Goal: Task Accomplishment & Management: Complete application form

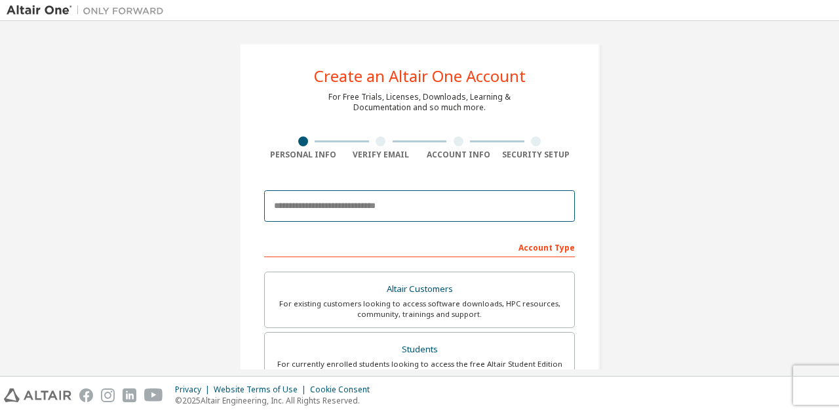
drag, startPoint x: 0, startPoint y: 0, endPoint x: 332, endPoint y: 210, distance: 393.1
click at [332, 210] on input "email" at bounding box center [419, 205] width 311 height 31
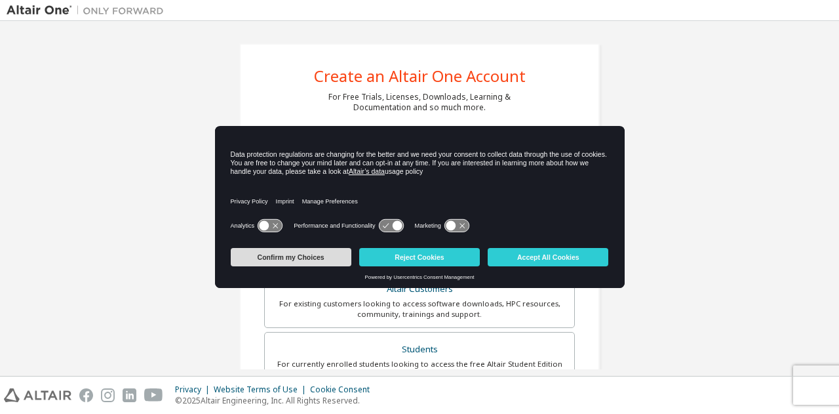
click at [313, 257] on button "Confirm my Choices" at bounding box center [291, 257] width 121 height 18
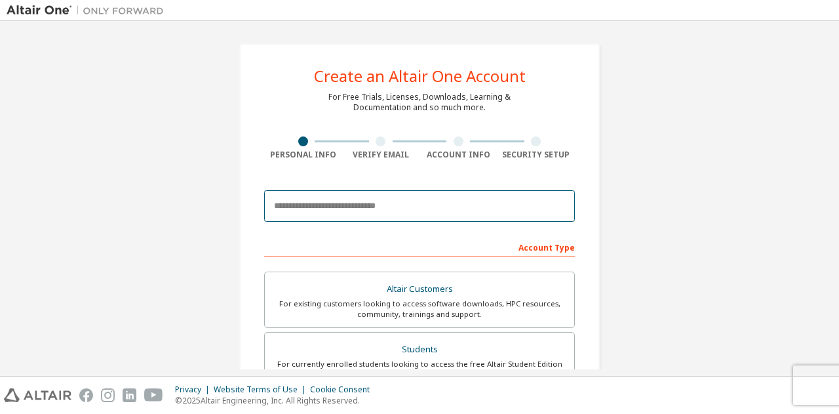
click at [392, 193] on input "email" at bounding box center [419, 205] width 311 height 31
type input "**********"
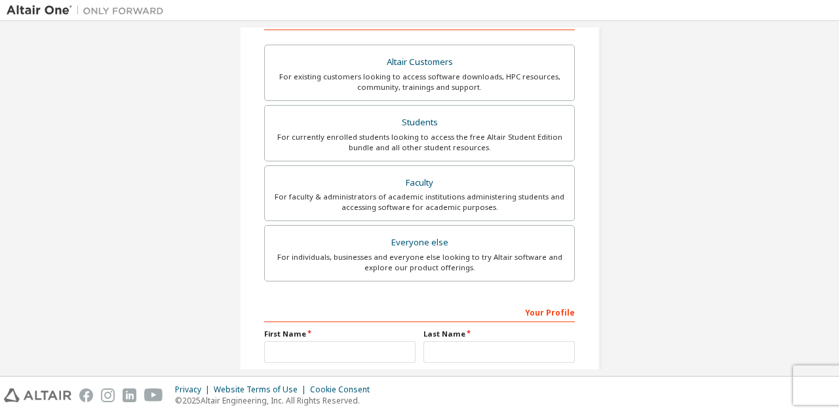
scroll to position [229, 0]
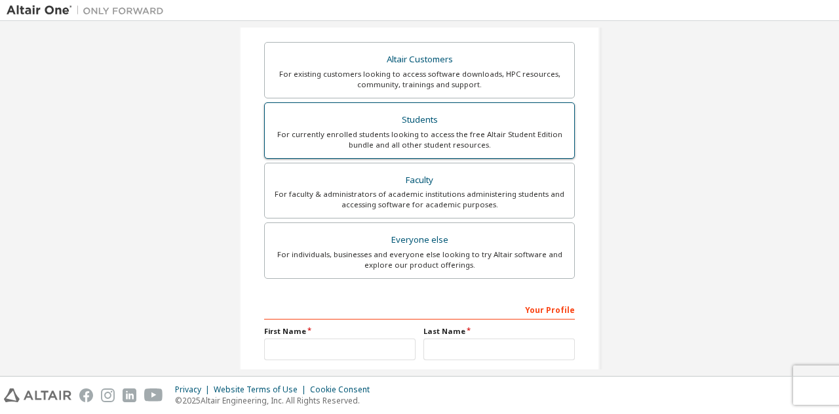
click at [369, 128] on div "Students" at bounding box center [420, 120] width 294 height 18
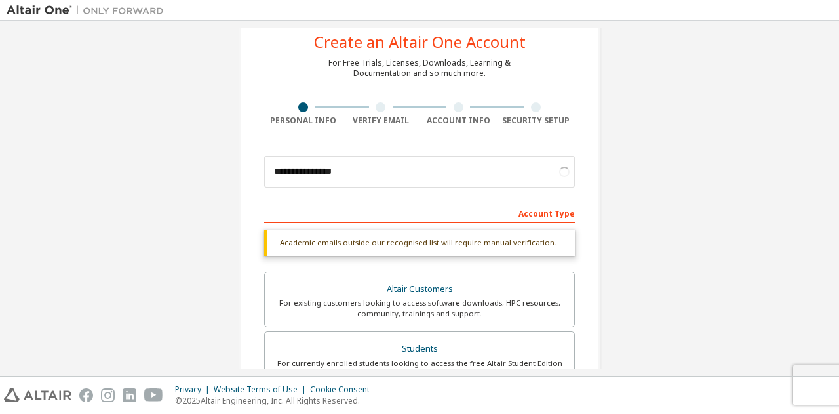
scroll to position [26, 0]
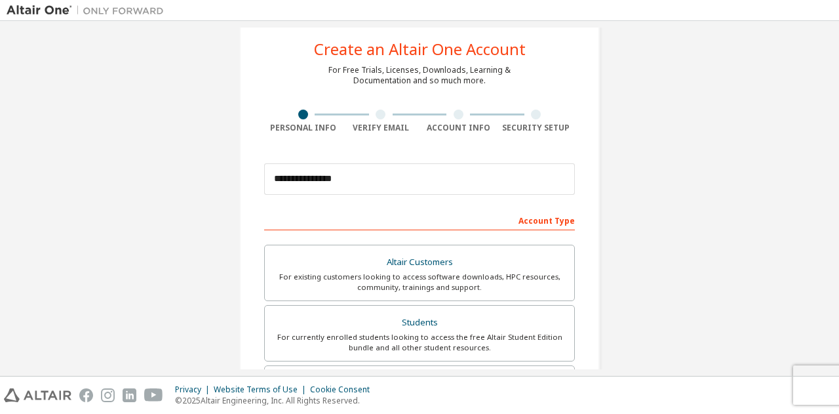
click at [388, 261] on div "Altair Customers" at bounding box center [420, 262] width 294 height 18
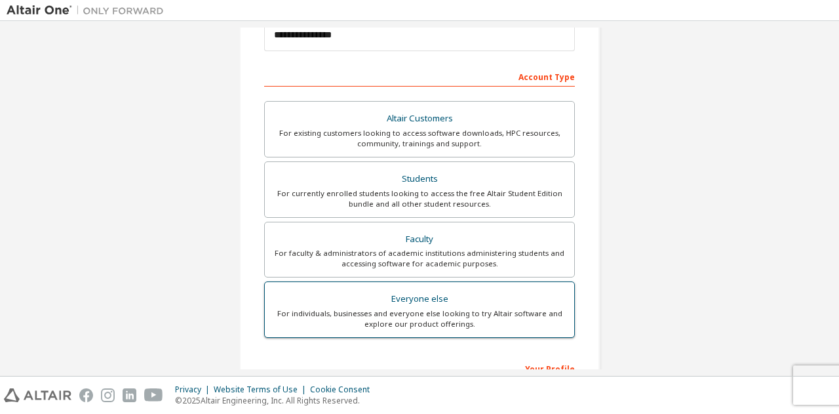
scroll to position [172, 0]
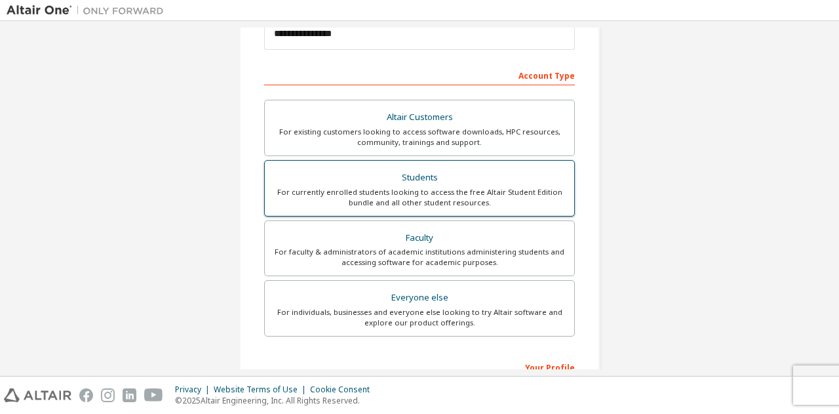
click at [485, 175] on div "Students" at bounding box center [420, 177] width 294 height 18
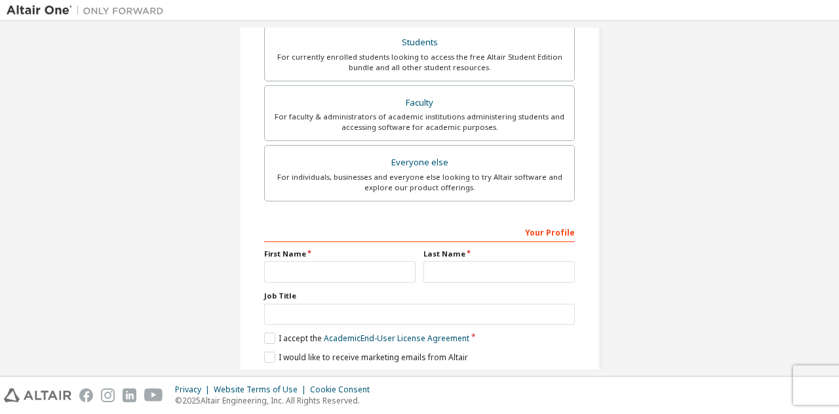
scroll to position [353, 0]
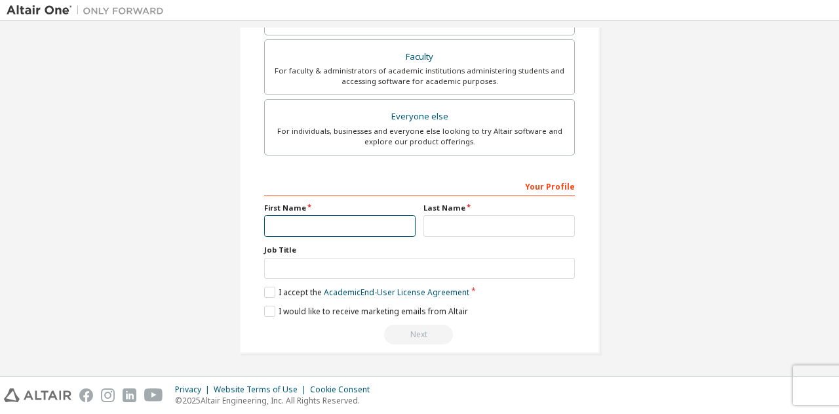
click at [356, 229] on input "text" at bounding box center [339, 226] width 151 height 22
type input "********"
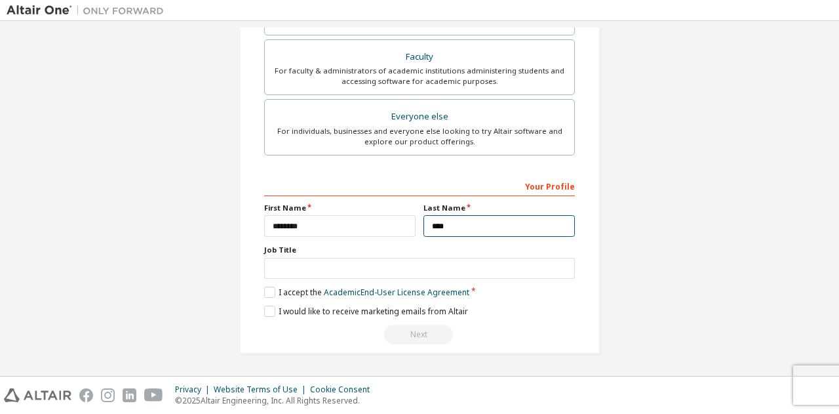
type input "****"
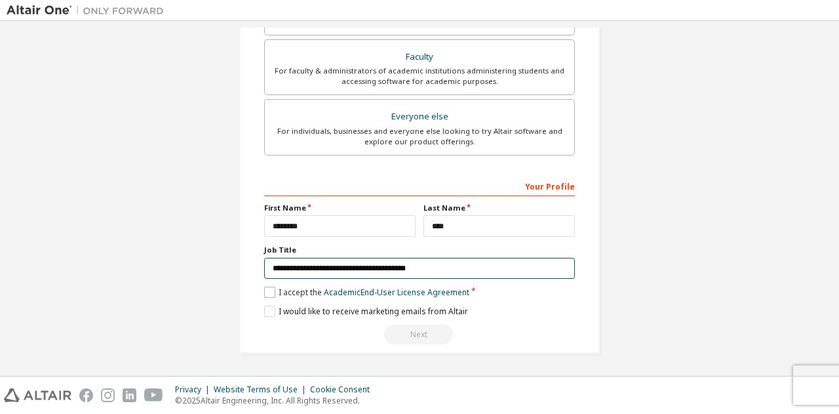
type input "**********"
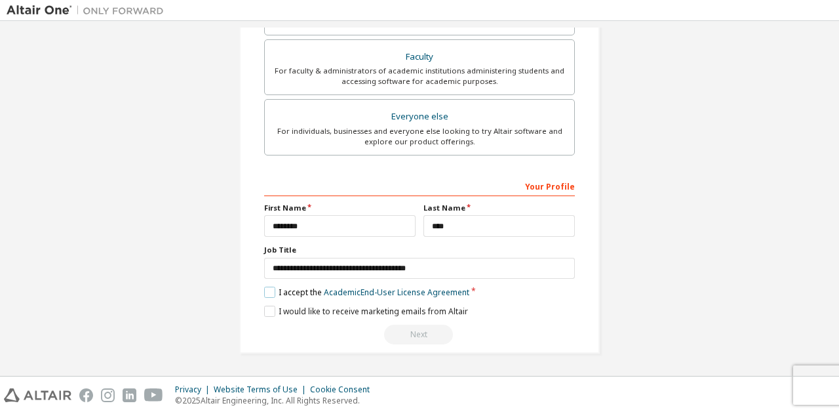
click at [271, 290] on label "I accept the Academic End-User License Agreement" at bounding box center [366, 291] width 205 height 11
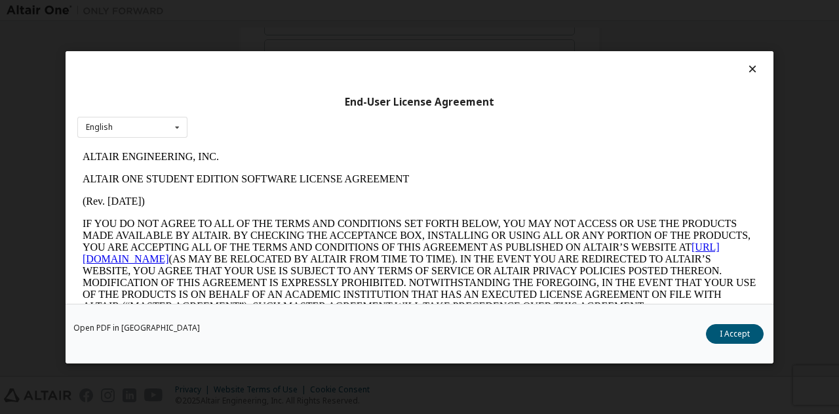
scroll to position [0, 0]
click at [751, 68] on icon at bounding box center [753, 69] width 14 height 12
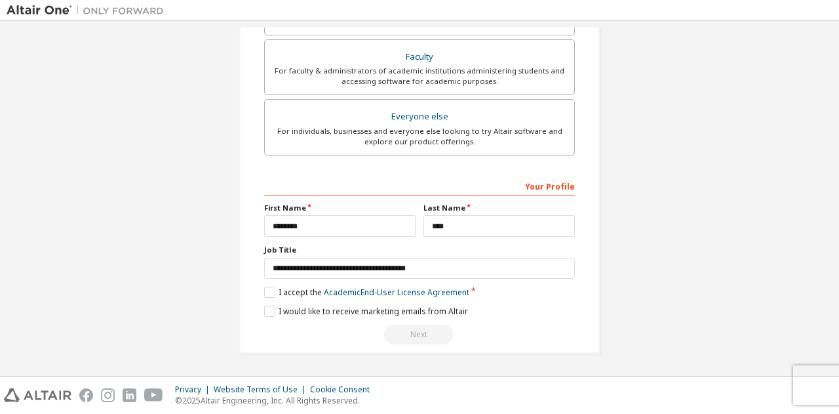
click at [264, 298] on div "**********" at bounding box center [419, 260] width 311 height 170
click at [264, 293] on label "I accept the Academic End-User License Agreement" at bounding box center [366, 291] width 205 height 11
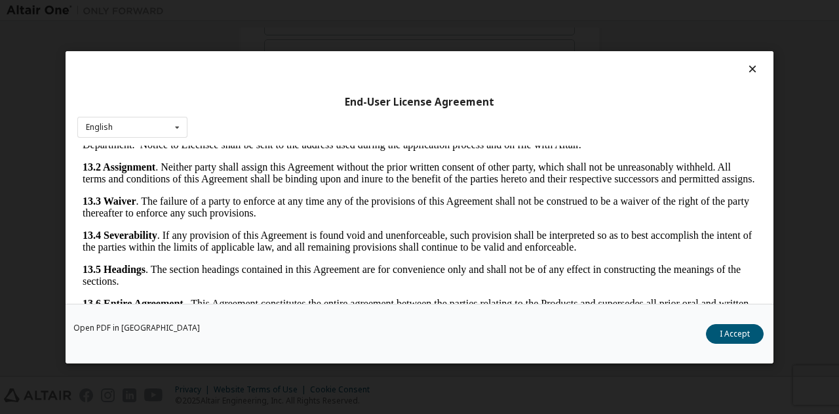
scroll to position [43, 0]
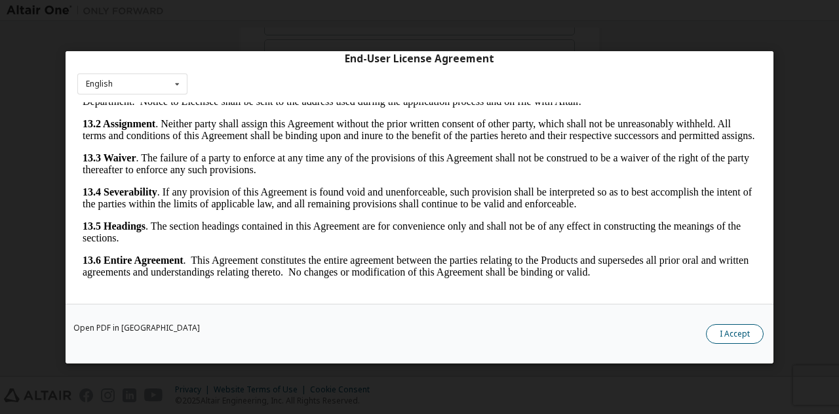
click at [737, 328] on button "I Accept" at bounding box center [735, 333] width 58 height 20
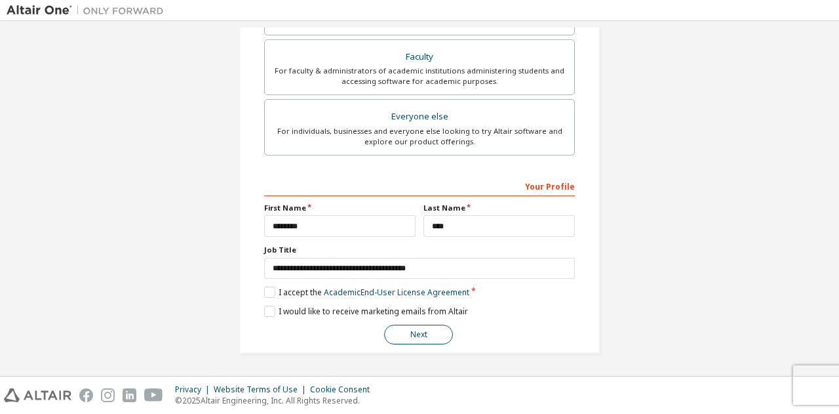
click at [427, 337] on button "Next" at bounding box center [418, 335] width 69 height 20
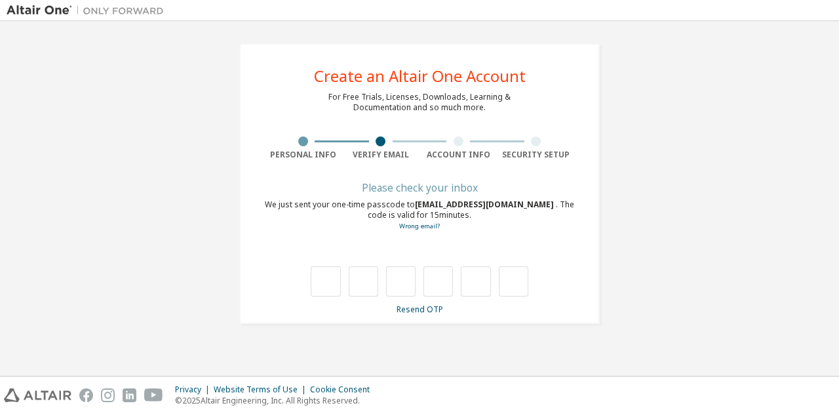
type input "*"
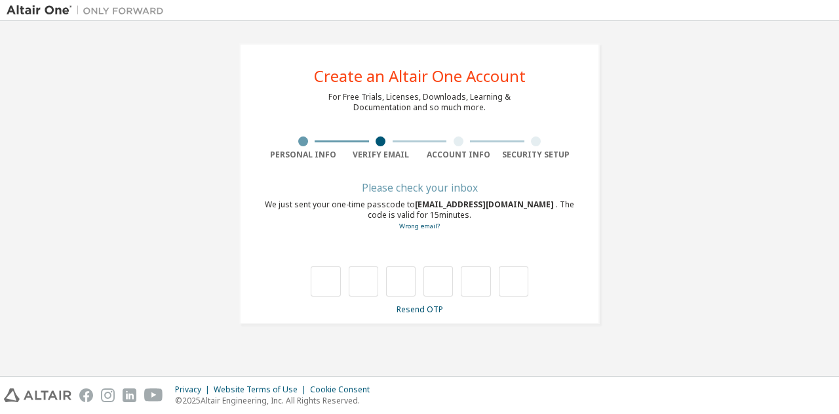
type input "*"
